Goal: Information Seeking & Learning: Learn about a topic

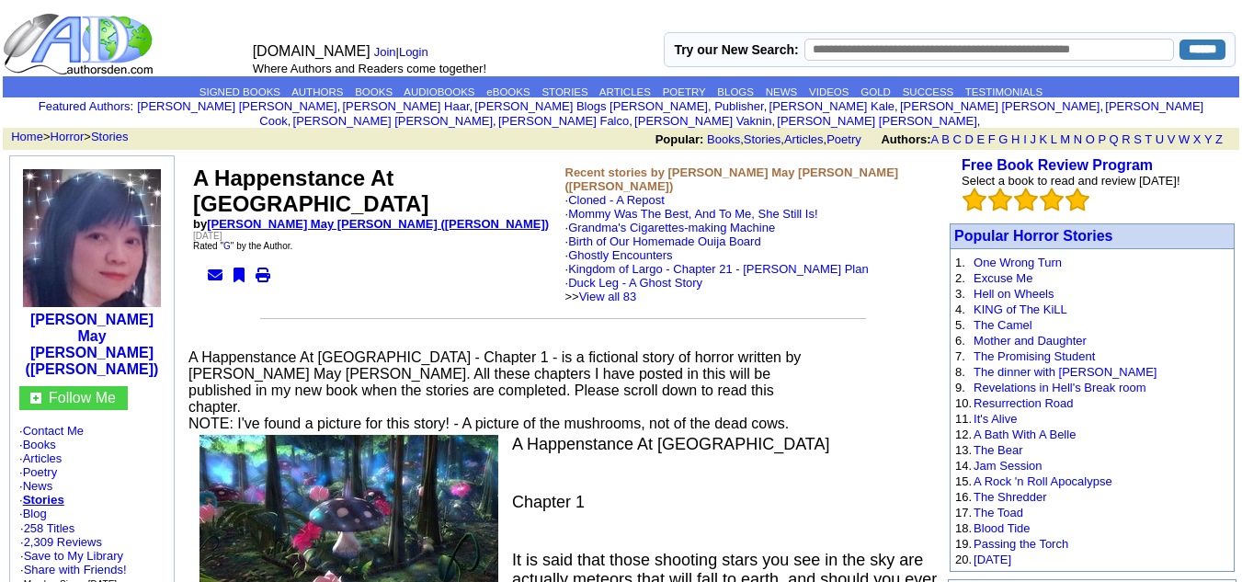
click at [233, 217] on link "Sandie May Joyce (Sandie Angel)" at bounding box center [378, 224] width 342 height 14
drag, startPoint x: 206, startPoint y: 205, endPoint x: 313, endPoint y: 206, distance: 106.6
click at [313, 217] on b "by Sandie May Joyce (Sandie Angel)" at bounding box center [371, 224] width 356 height 14
copy b "Sandie May Joyce"
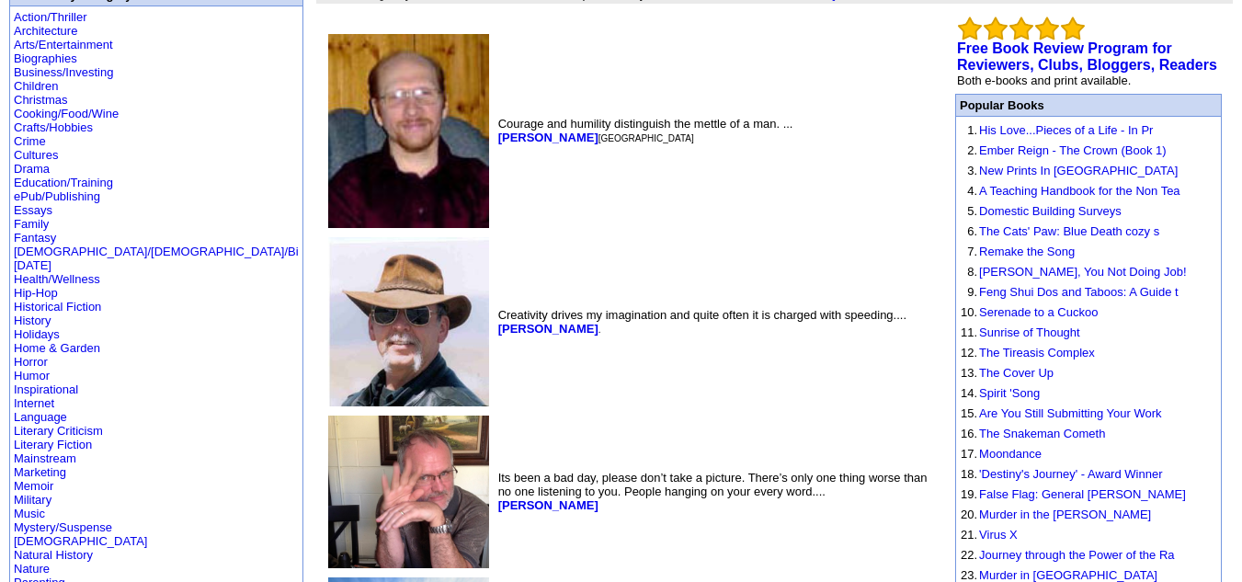
scroll to position [181, 0]
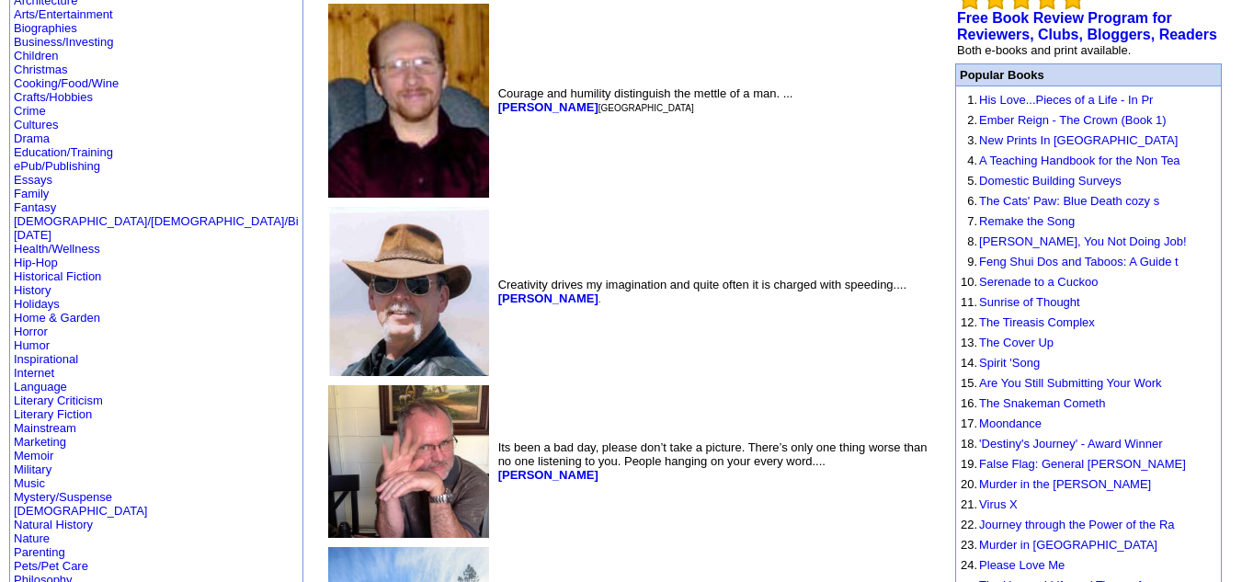
drag, startPoint x: 347, startPoint y: 288, endPoint x: 506, endPoint y: 290, distance: 159.0
click at [506, 290] on td "Creativity drives my imagination and quite often it is charged with speeding...…" at bounding box center [715, 291] width 441 height 176
copy font "[PERSON_NAME] ."
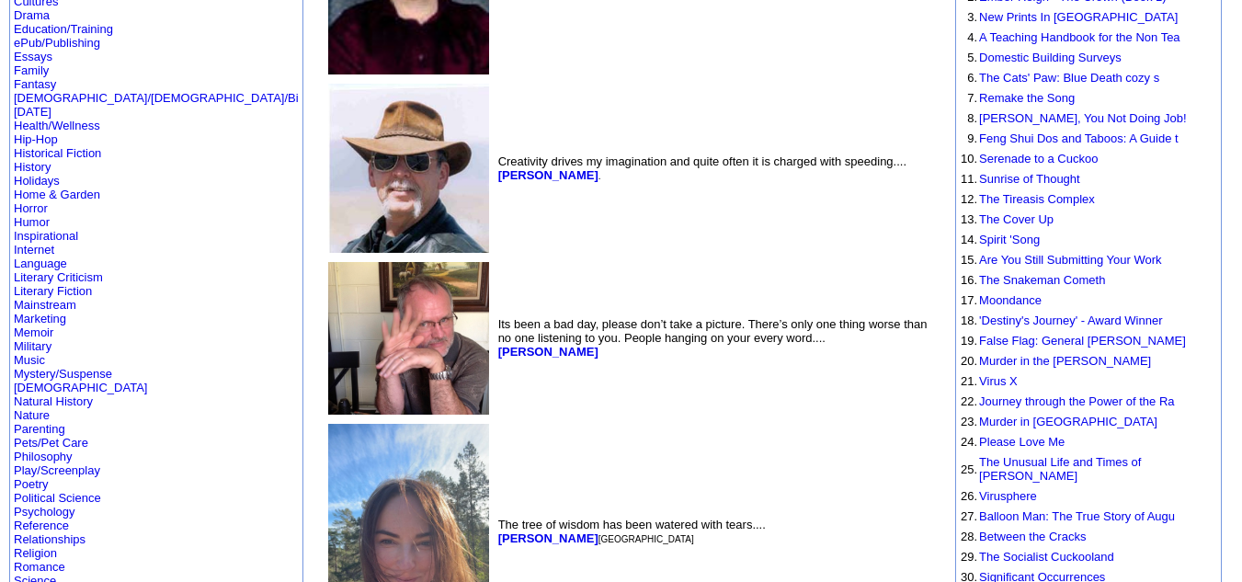
scroll to position [338, 0]
